Goal: Task Accomplishment & Management: Manage account settings

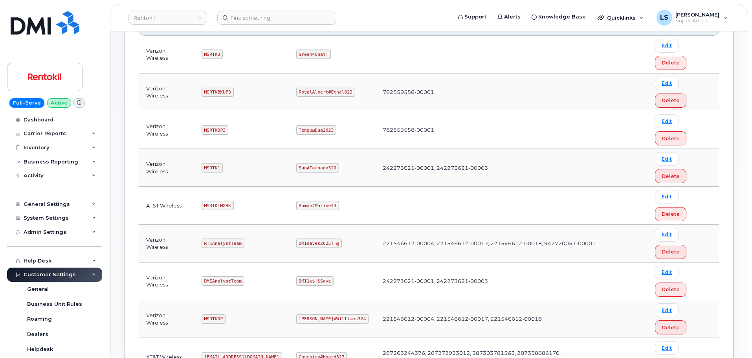
scroll to position [236, 0]
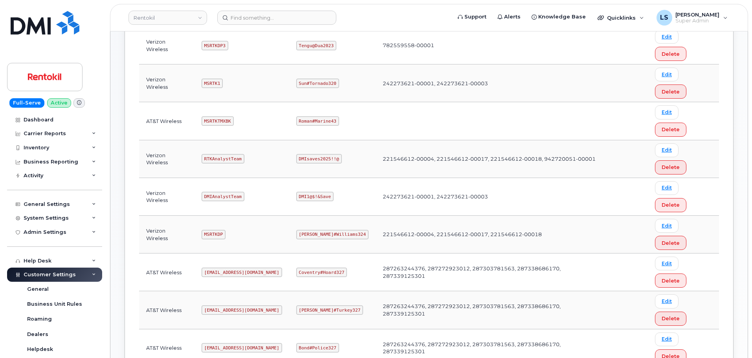
copy code "Maud#Earthquake203"
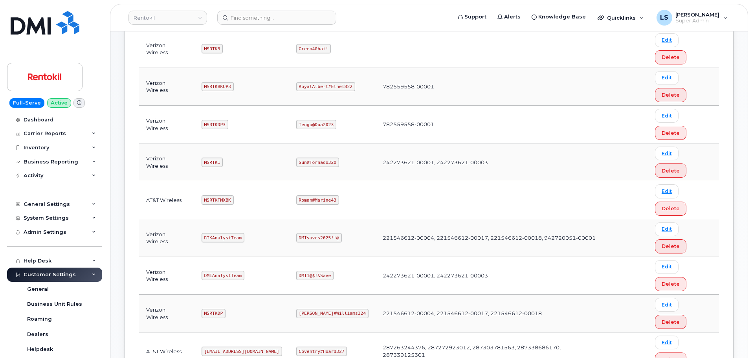
scroll to position [79, 0]
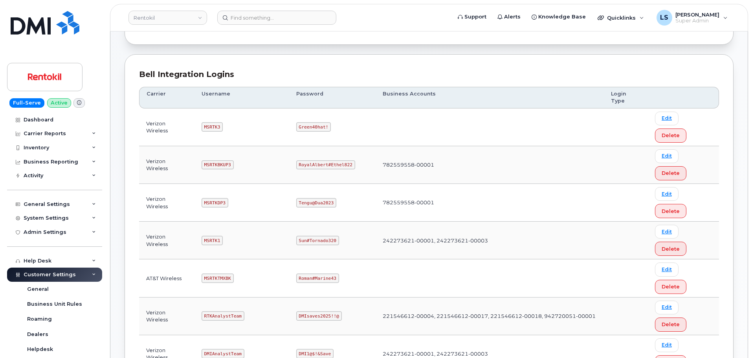
click at [323, 236] on code "Sun#Tornado320" at bounding box center [317, 240] width 43 height 9
copy code "Sun#Tornado320"
